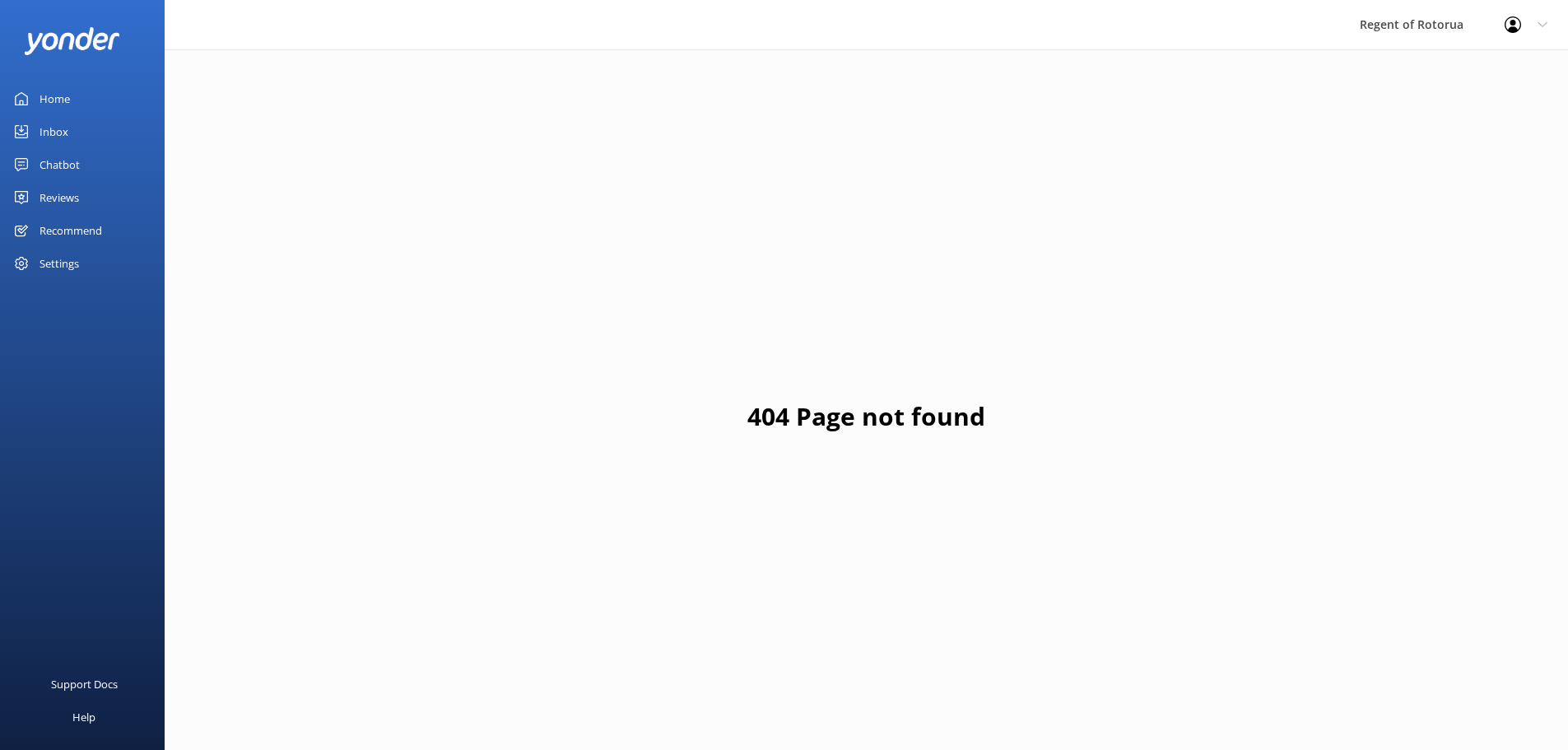
click at [53, 100] on div "Home" at bounding box center [54, 99] width 30 height 33
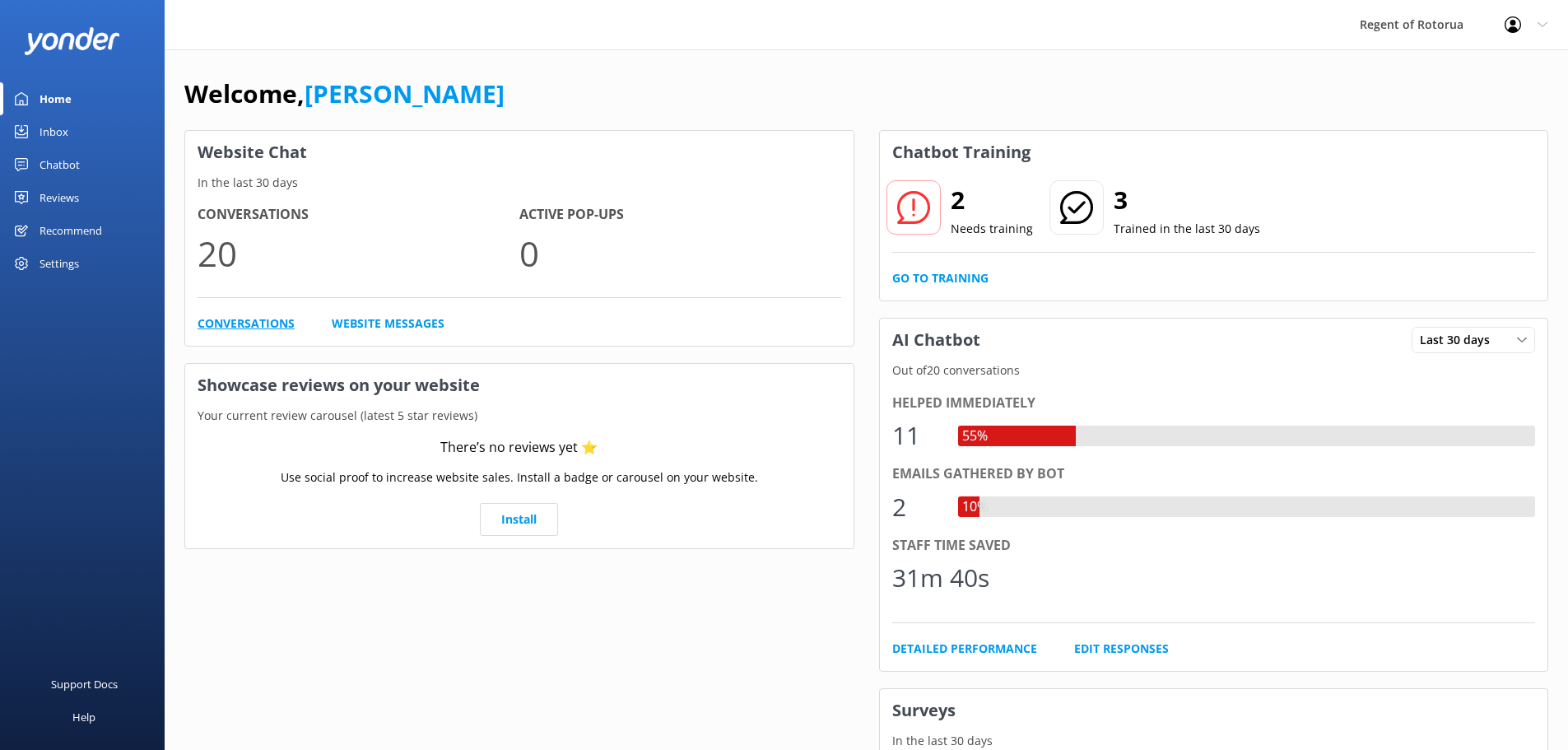
click at [253, 320] on link "Conversations" at bounding box center [245, 323] width 97 height 18
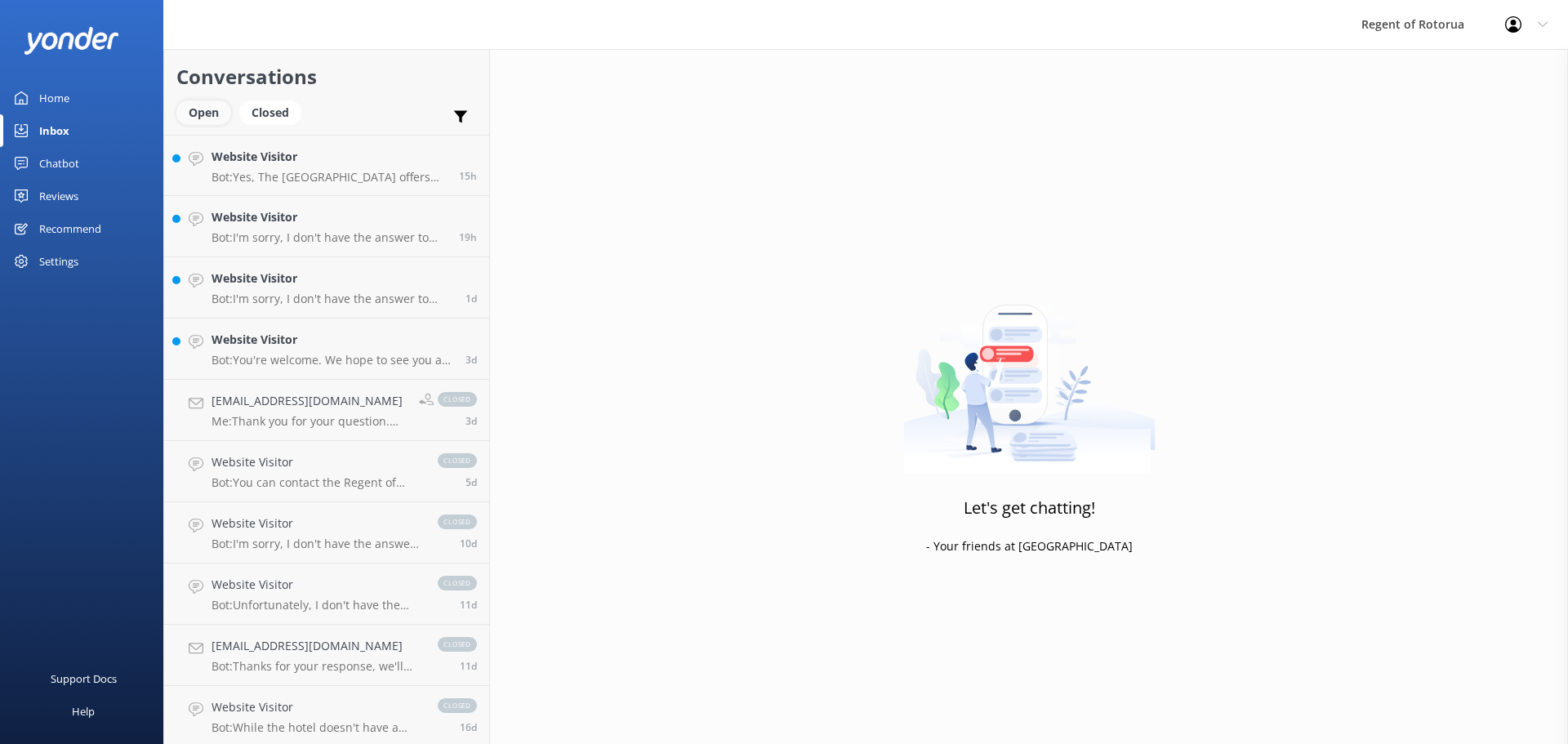
click at [201, 110] on div "Open" at bounding box center [204, 113] width 55 height 25
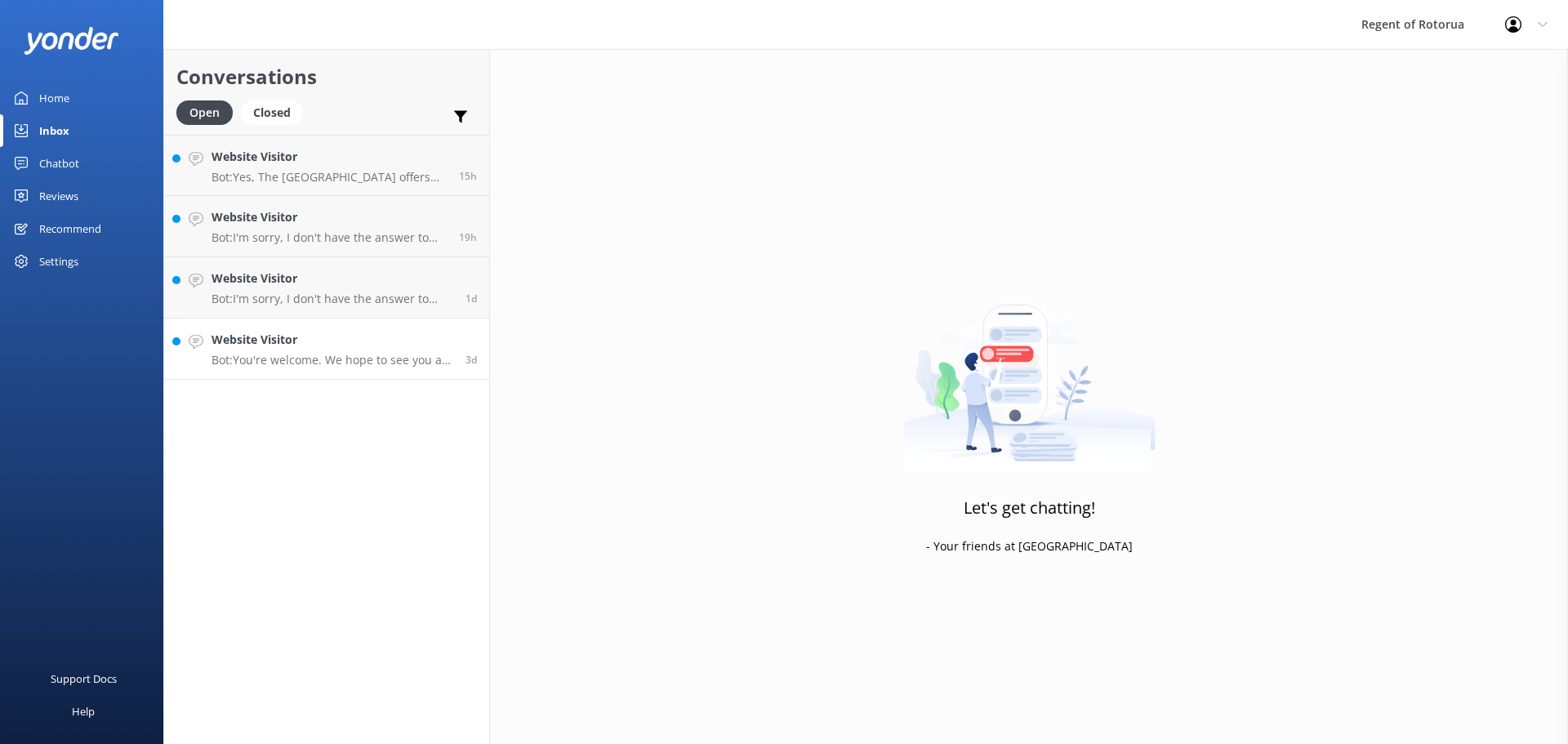
click at [307, 339] on h4 "Website Visitor" at bounding box center [332, 339] width 242 height 18
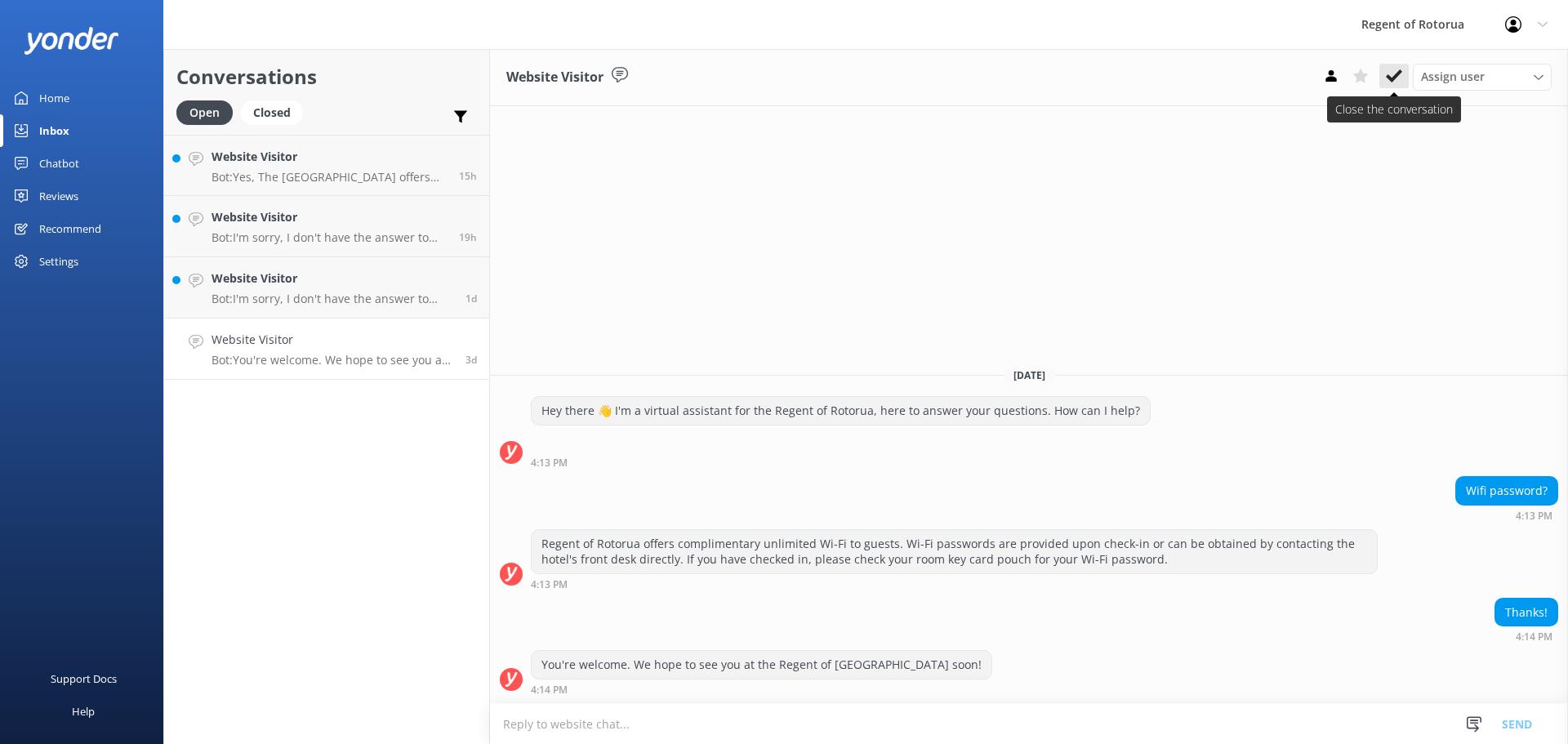
click at [1396, 73] on icon at bounding box center [1394, 76] width 17 height 17
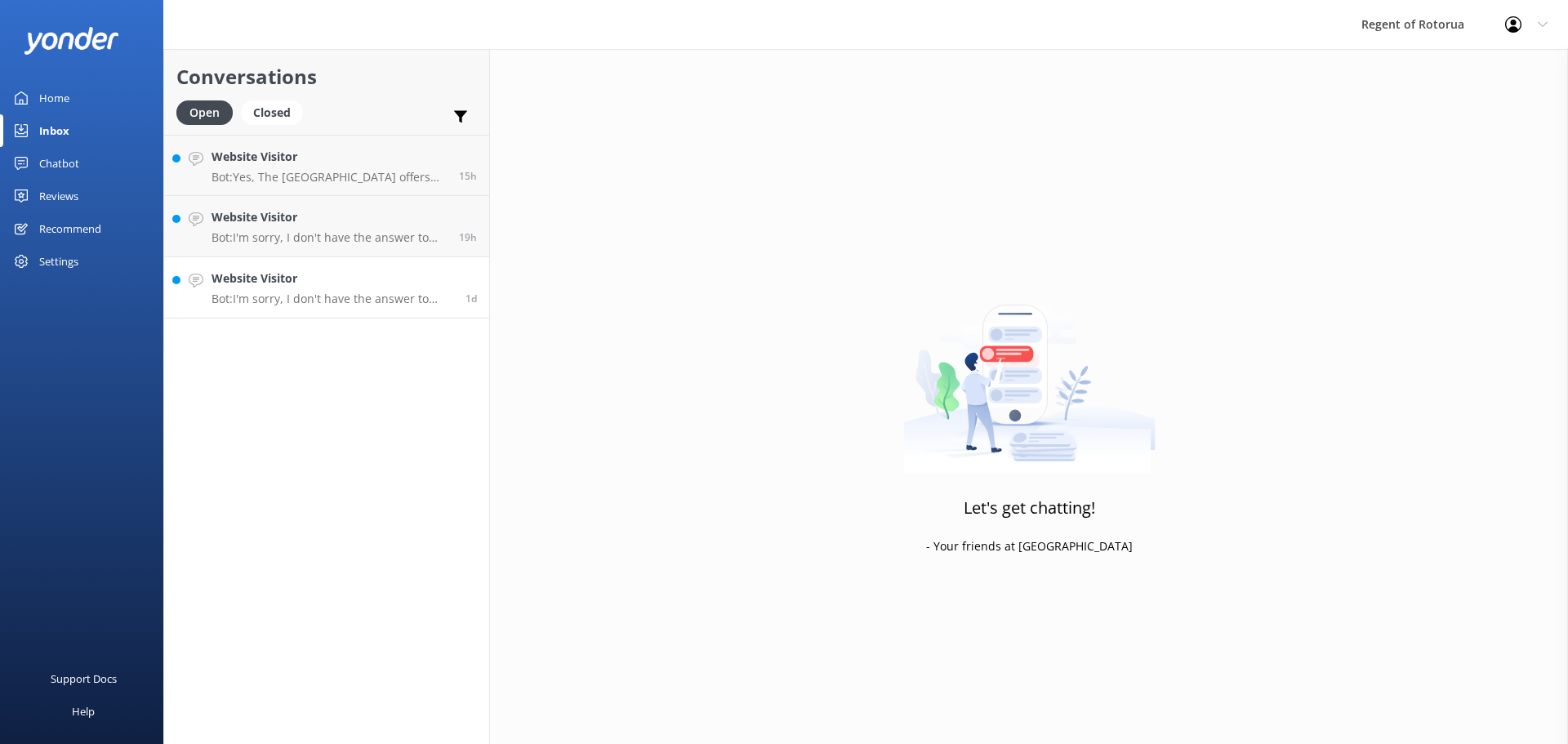
click at [346, 281] on h4 "Website Visitor" at bounding box center [332, 279] width 242 height 18
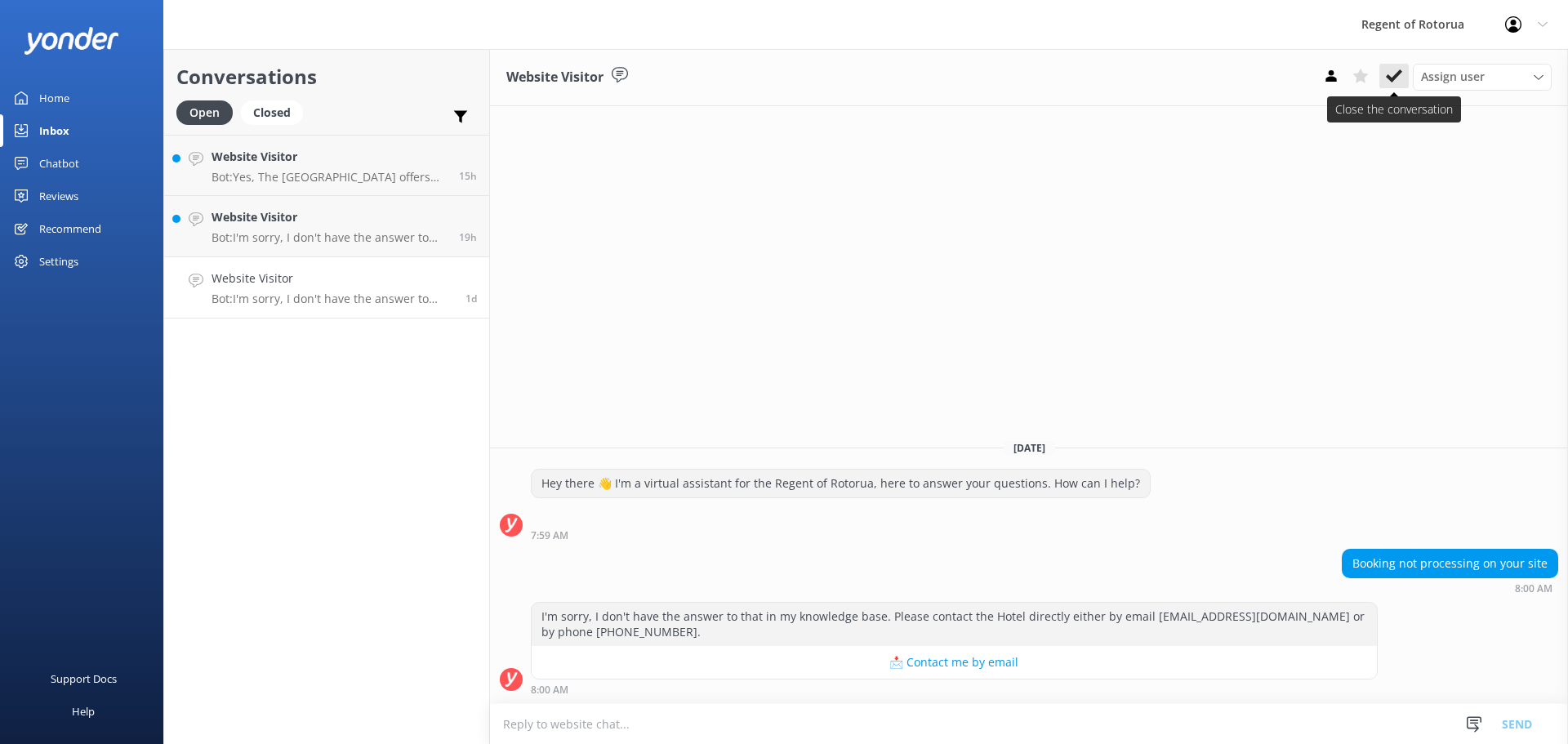
click at [1396, 70] on icon at bounding box center [1394, 76] width 17 height 17
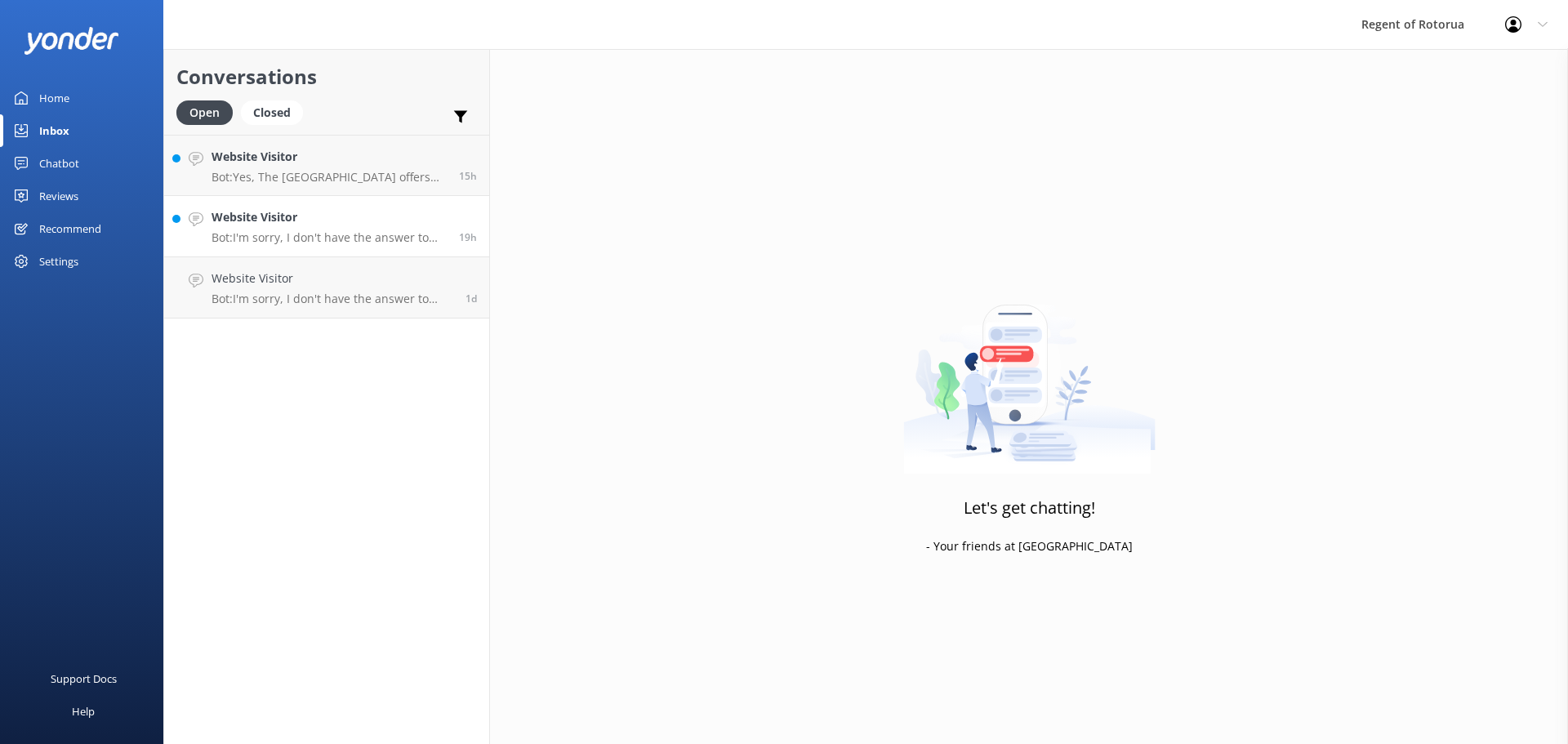
click at [330, 216] on h4 "Website Visitor" at bounding box center [329, 217] width 235 height 18
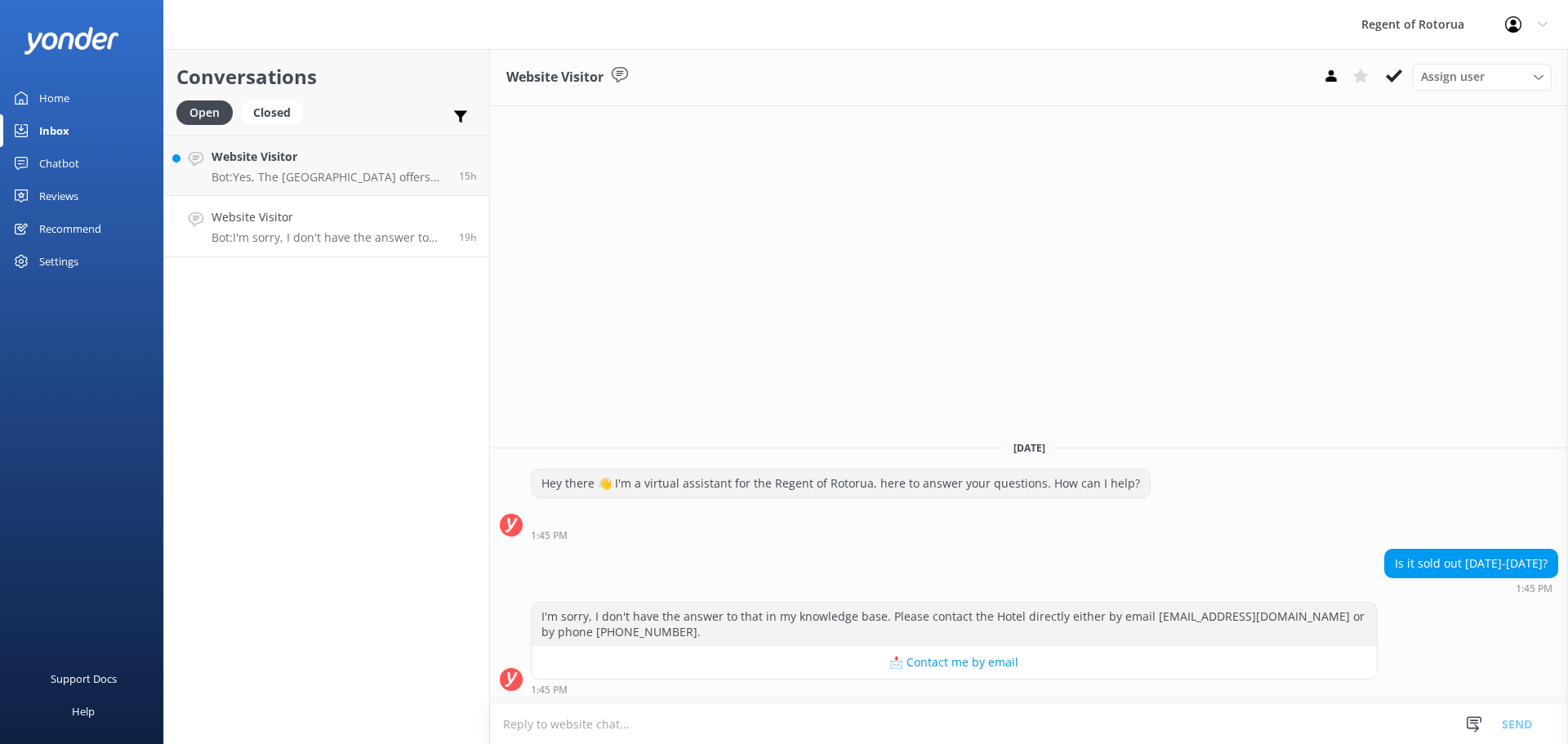
drag, startPoint x: 1398, startPoint y: 76, endPoint x: 1376, endPoint y: 86, distance: 24.2
click at [1398, 75] on use at bounding box center [1394, 76] width 17 height 13
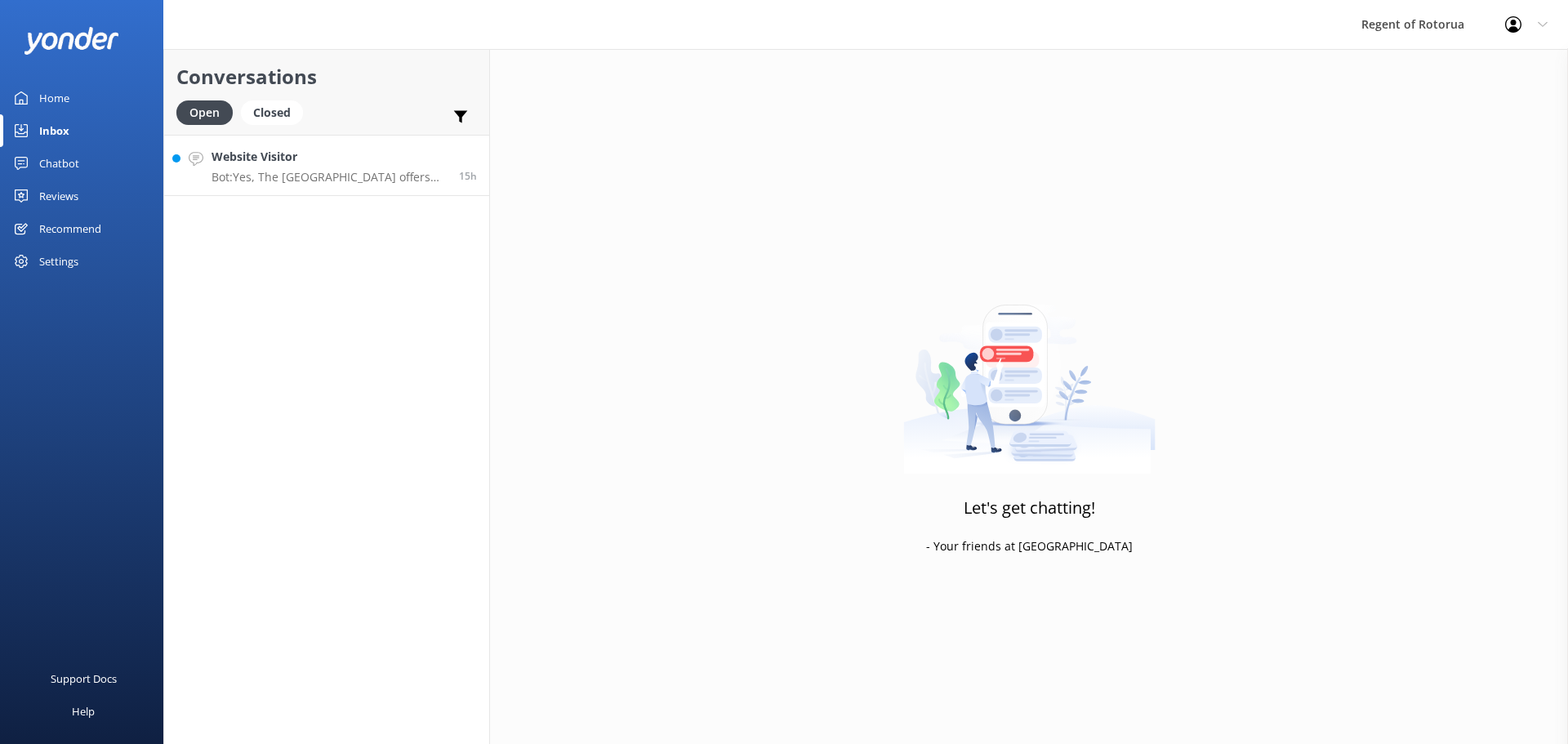
click at [335, 167] on div "Website Visitor Bot: Yes, The [GEOGRAPHIC_DATA] offers degustation dining optio…" at bounding box center [329, 166] width 235 height 35
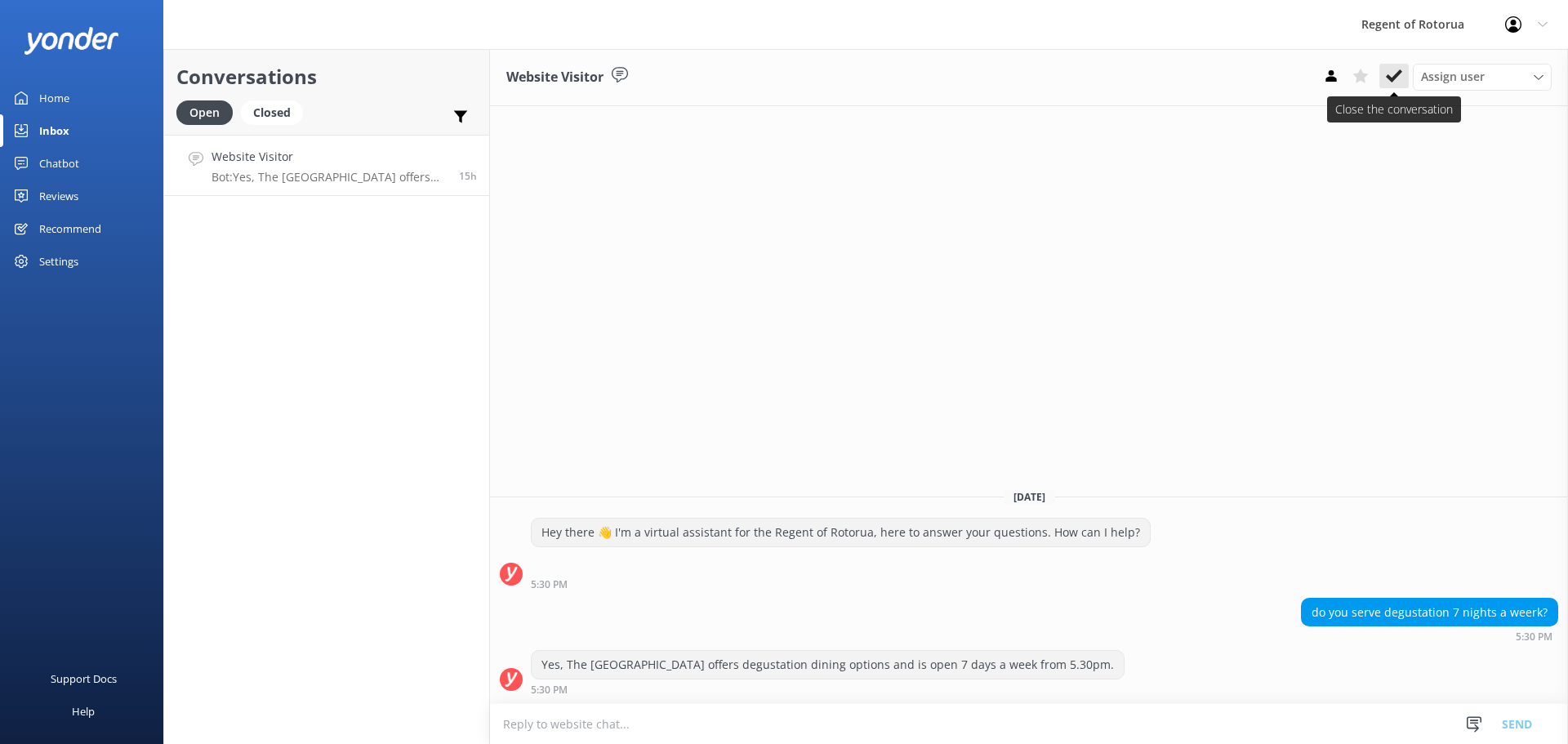
click at [1389, 77] on use at bounding box center [1394, 76] width 17 height 13
